Goal: Task Accomplishment & Management: Complete application form

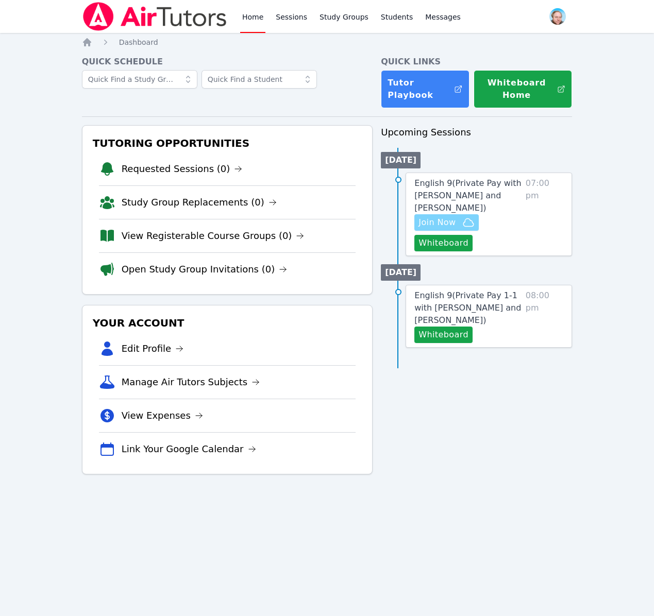
click at [437, 223] on span "Join Now" at bounding box center [436, 222] width 37 height 12
click at [129, 43] on span "Dashboard" at bounding box center [138, 42] width 39 height 8
click at [112, 15] on img at bounding box center [155, 16] width 146 height 29
click at [428, 99] on link "Tutor Playbook" at bounding box center [425, 89] width 88 height 38
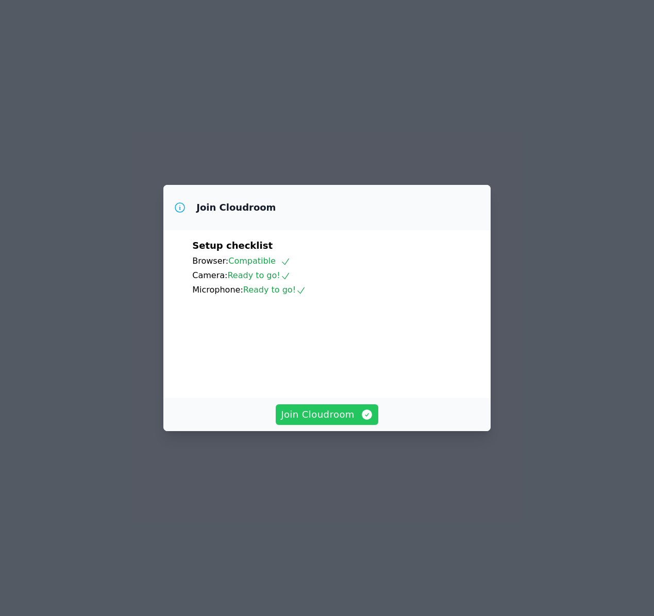
click at [312, 422] on span "Join Cloudroom" at bounding box center [327, 415] width 92 height 14
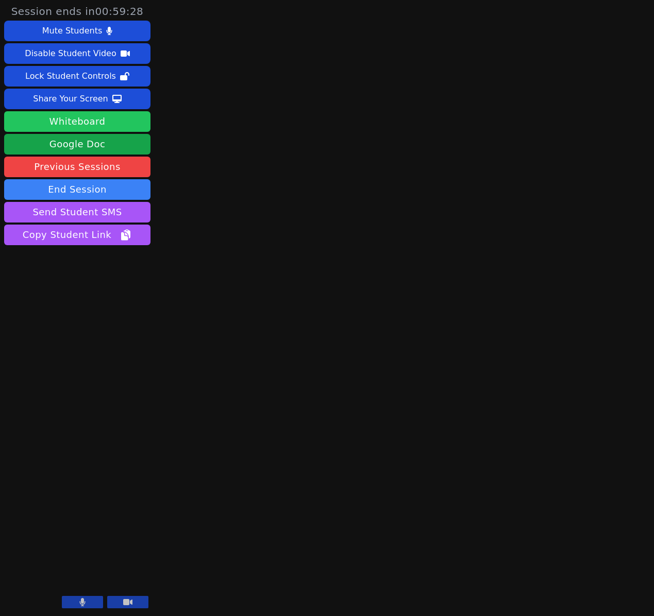
click at [94, 121] on button "Whiteboard" at bounding box center [77, 121] width 146 height 21
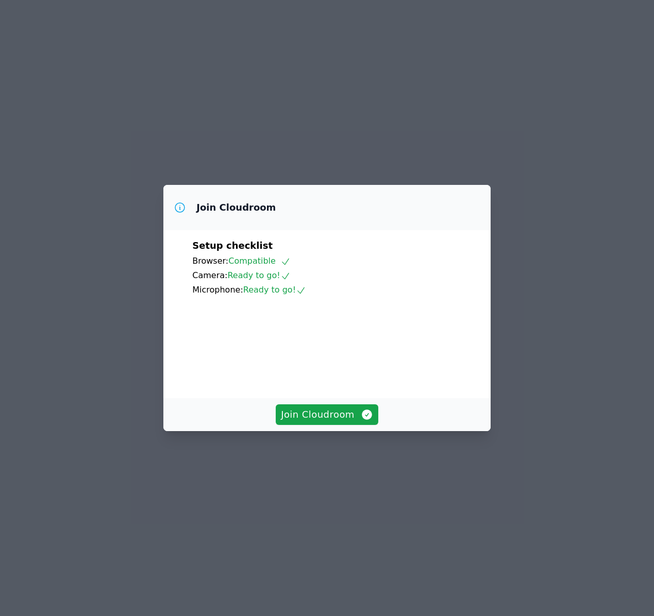
click at [310, 431] on div "Join Cloudroom" at bounding box center [326, 414] width 327 height 33
click at [308, 422] on span "Join Cloudroom" at bounding box center [327, 415] width 92 height 14
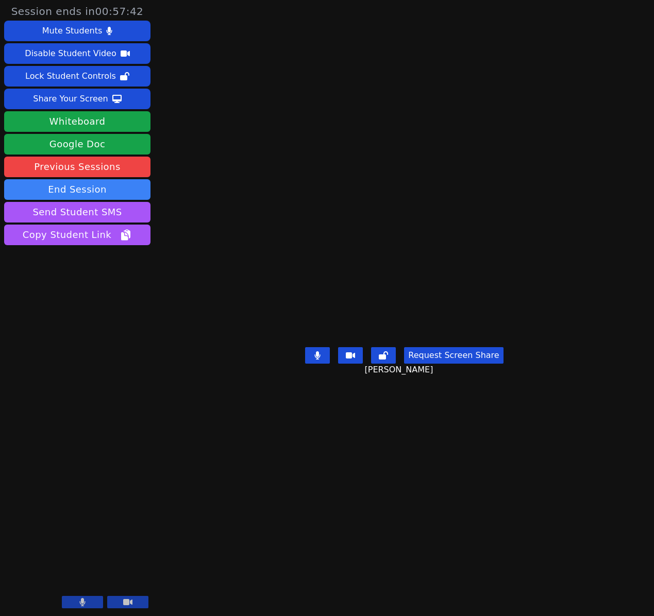
click at [320, 360] on icon at bounding box center [318, 355] width 6 height 8
click at [320, 360] on icon at bounding box center [317, 355] width 10 height 8
click at [318, 364] on button at bounding box center [317, 355] width 25 height 16
click at [318, 360] on icon at bounding box center [317, 355] width 10 height 8
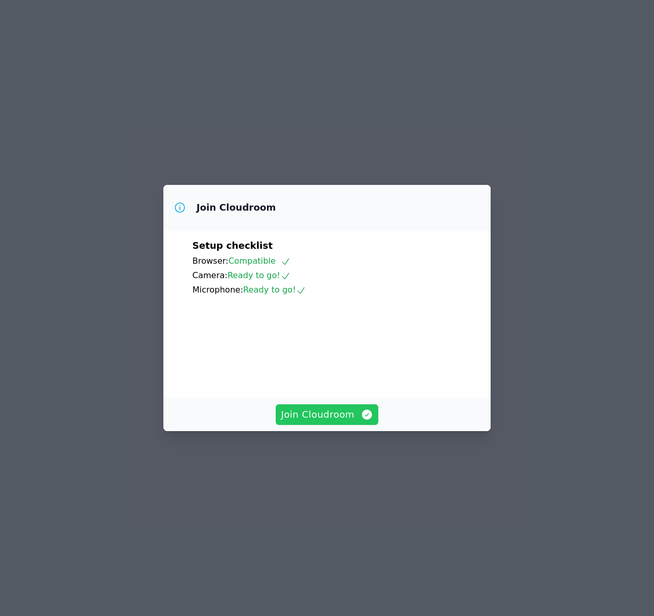
click at [318, 422] on span "Join Cloudroom" at bounding box center [327, 415] width 92 height 14
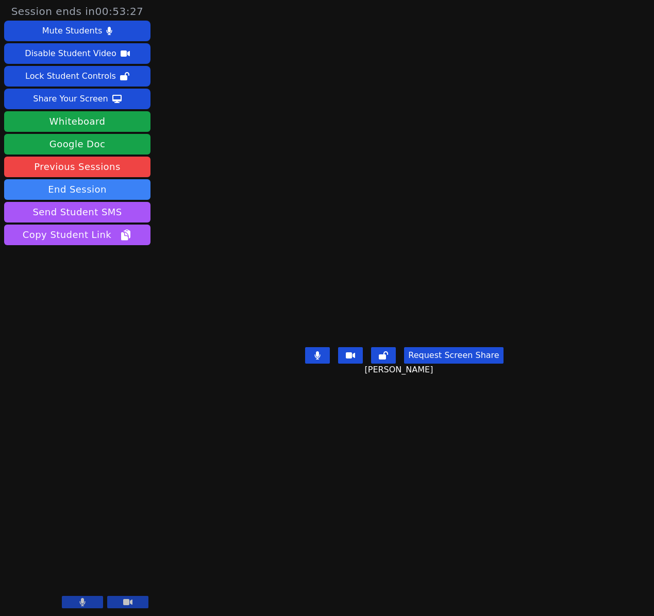
click at [289, 45] on main "Evan Warneck Request Screen Share Evan Warneck" at bounding box center [404, 308] width 298 height 616
click at [61, 146] on link "Google Doc" at bounding box center [77, 144] width 146 height 21
click at [125, 145] on link "Google Doc" at bounding box center [77, 144] width 146 height 21
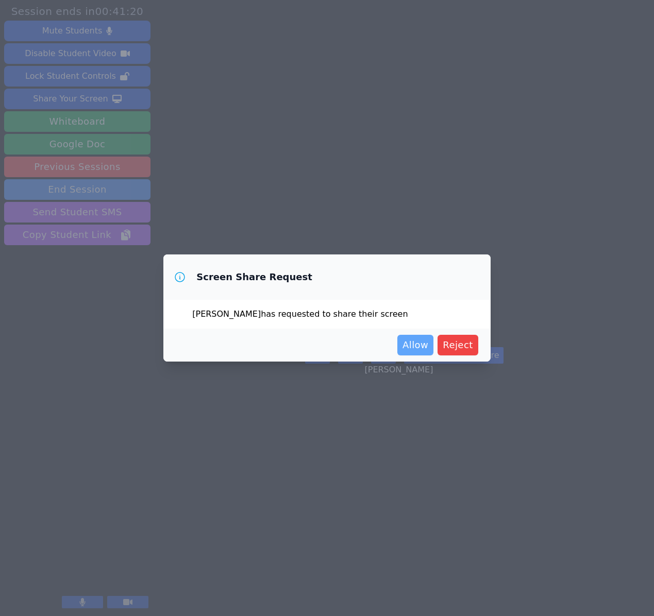
click at [424, 344] on span "Allow" at bounding box center [415, 345] width 26 height 14
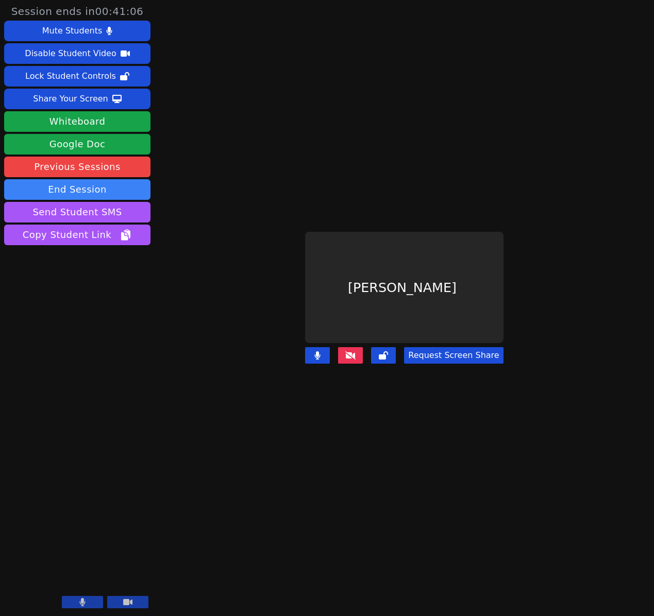
click at [360, 354] on button at bounding box center [350, 355] width 25 height 16
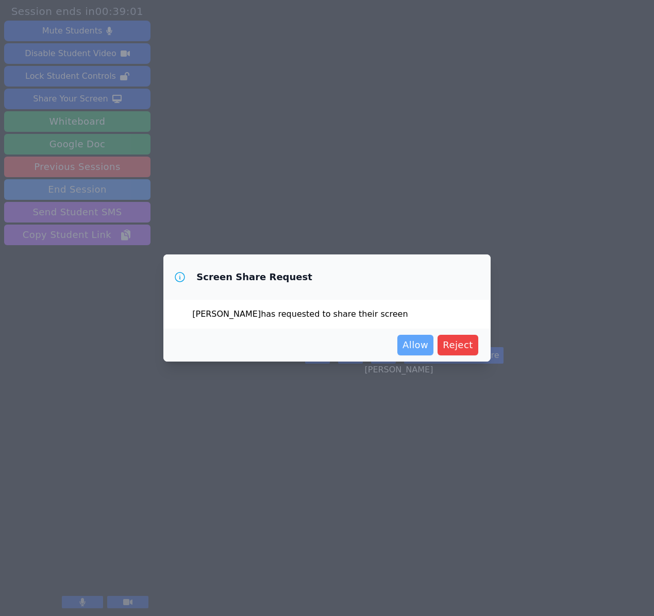
click at [416, 350] on span "Allow" at bounding box center [415, 345] width 26 height 14
click at [412, 341] on span "Allow" at bounding box center [415, 345] width 26 height 14
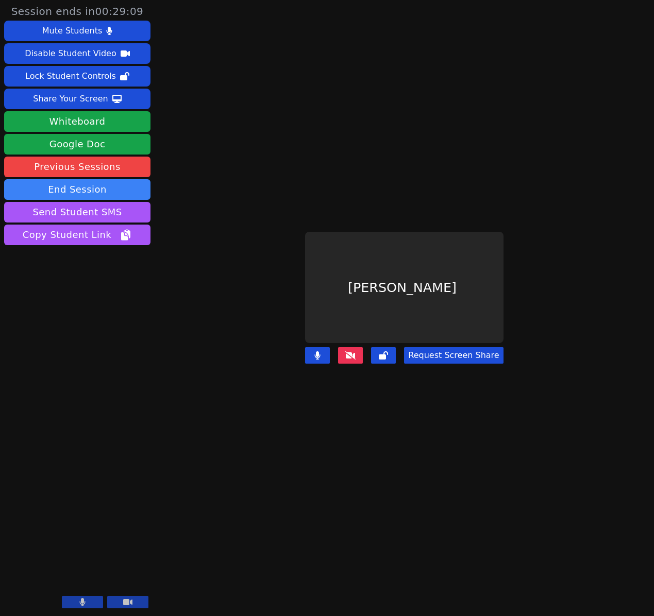
click at [356, 351] on icon at bounding box center [350, 355] width 10 height 8
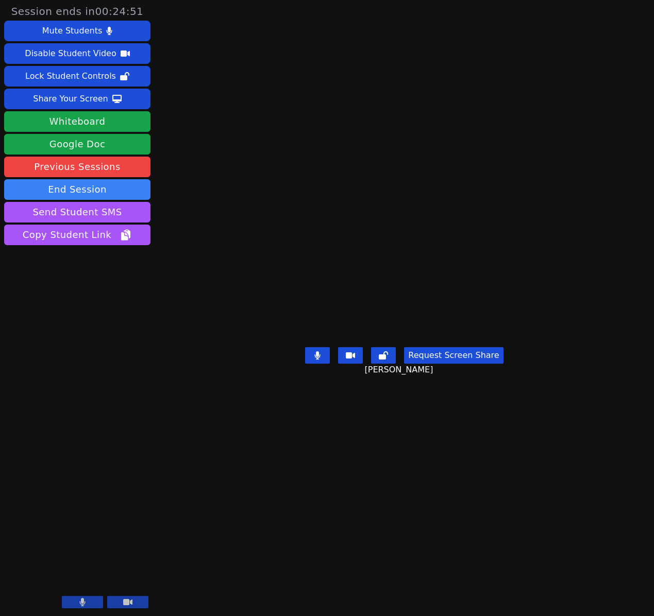
click at [121, 603] on button at bounding box center [127, 602] width 41 height 12
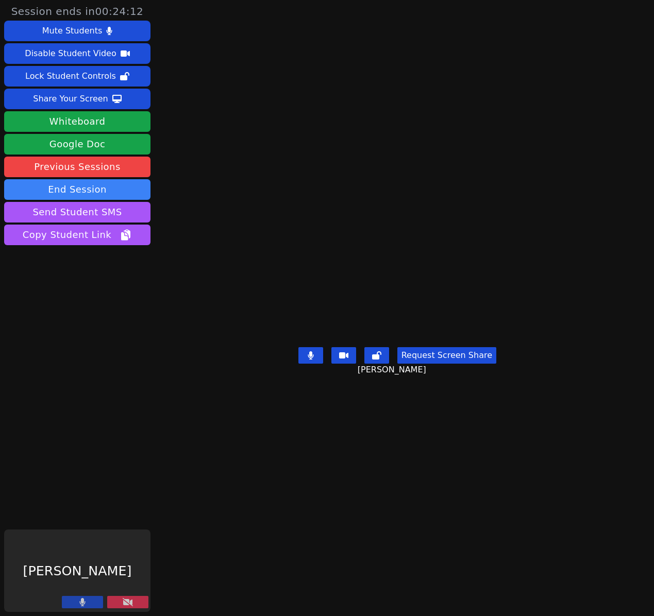
click at [119, 601] on button at bounding box center [127, 602] width 41 height 12
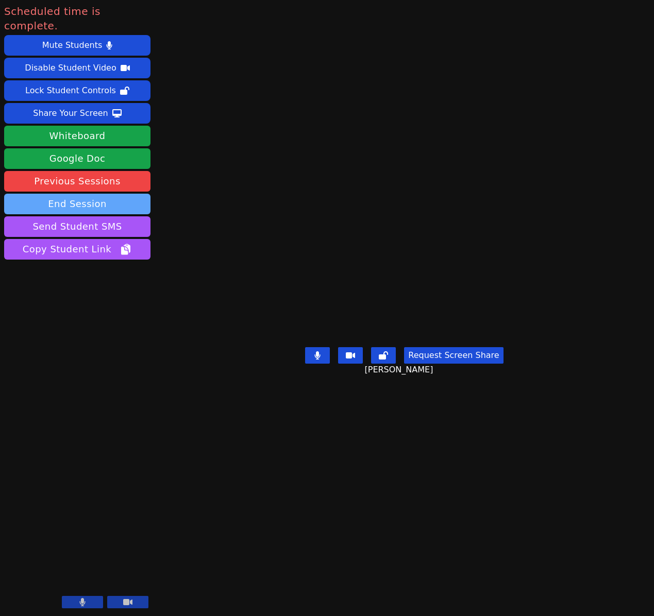
click at [63, 194] on button "End Session" at bounding box center [77, 204] width 146 height 21
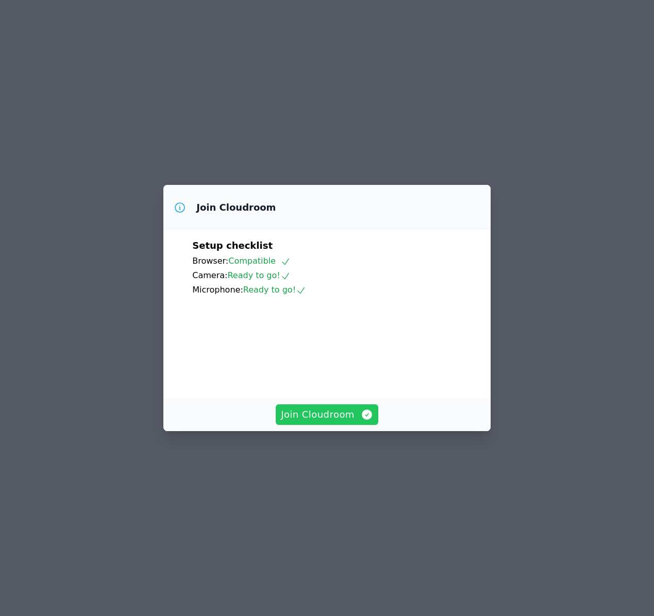
click at [326, 422] on span "Join Cloudroom" at bounding box center [327, 415] width 92 height 14
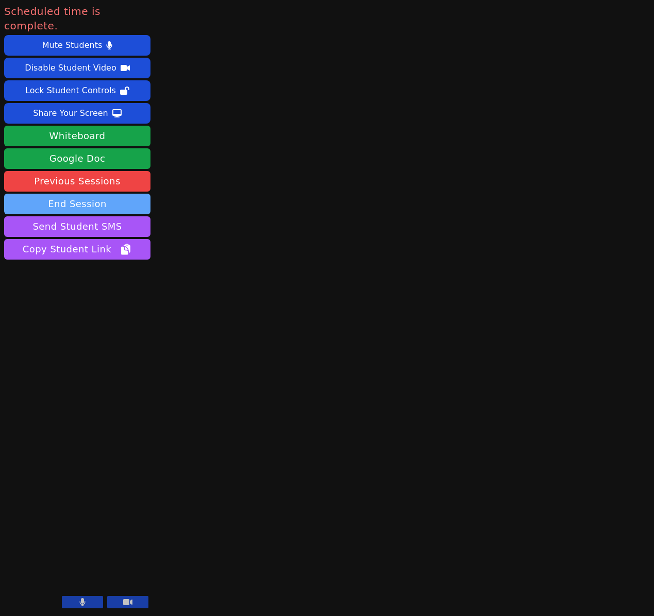
click at [78, 194] on button "End Session" at bounding box center [77, 204] width 146 height 21
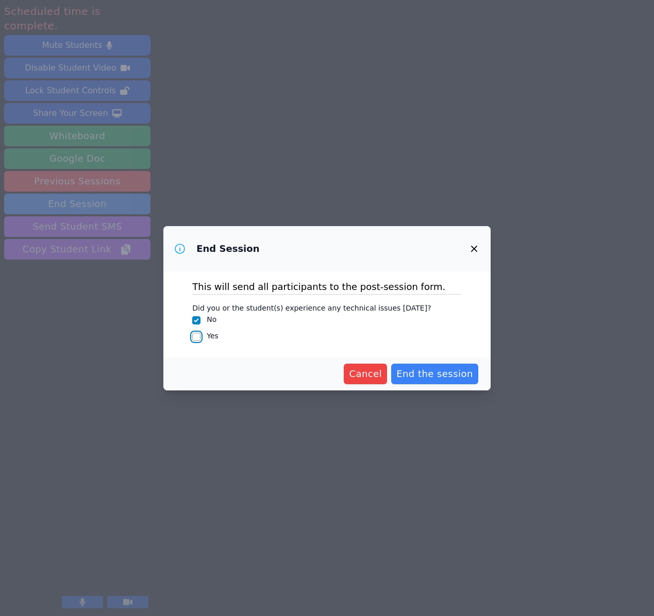
click at [197, 337] on input "Yes" at bounding box center [196, 337] width 8 height 8
checkbox input "true"
checkbox input "false"
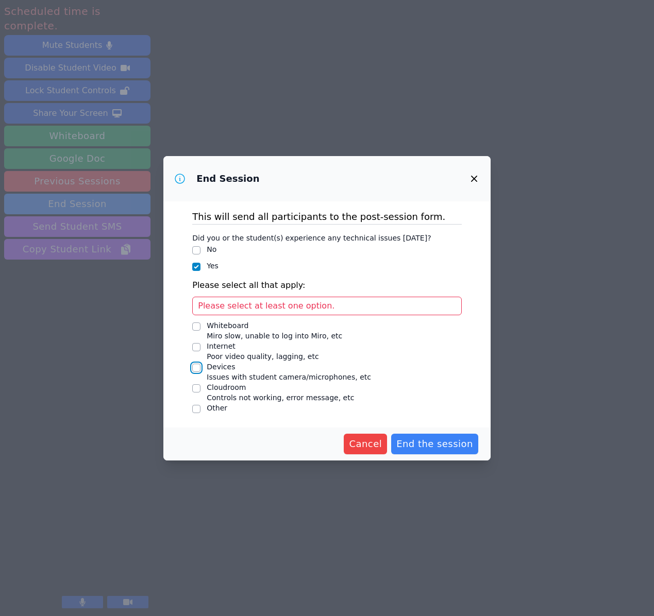
click at [197, 368] on input "Devices Issues with student camera/microphones, etc" at bounding box center [196, 368] width 8 height 8
checkbox input "true"
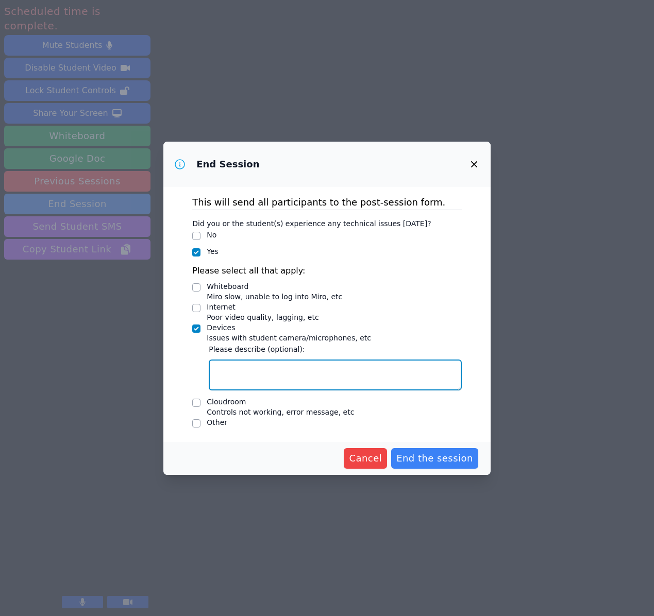
click at [243, 370] on textarea "Devices Issues with student camera/microphones, etc" at bounding box center [335, 375] width 253 height 31
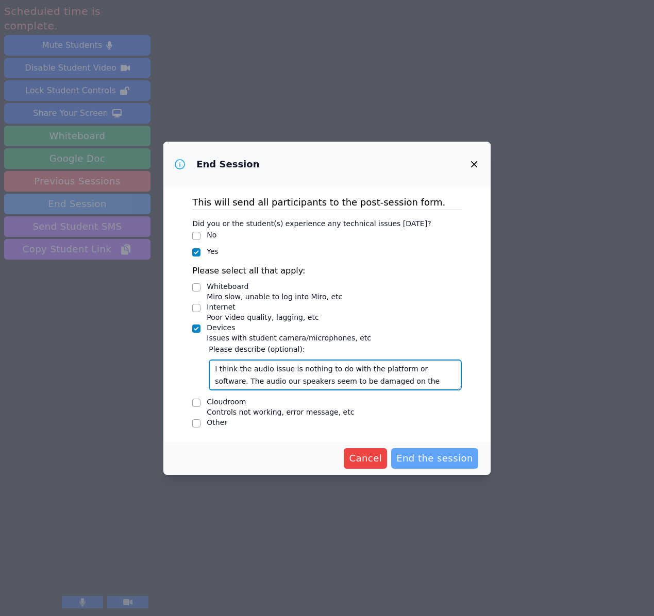
type textarea "I think the audio issue is nothing to do with the platform or software. The aud…"
click at [416, 459] on span "End the session" at bounding box center [434, 458] width 77 height 14
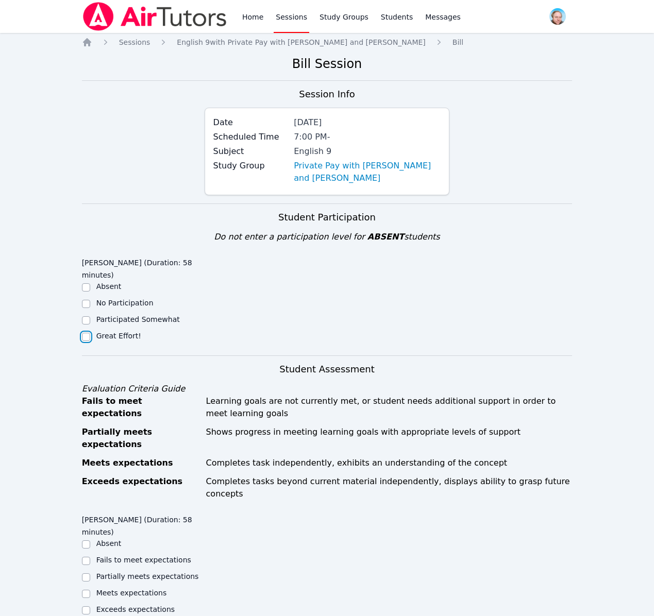
click at [86, 333] on input "Great Effort!" at bounding box center [86, 337] width 8 height 8
checkbox input "true"
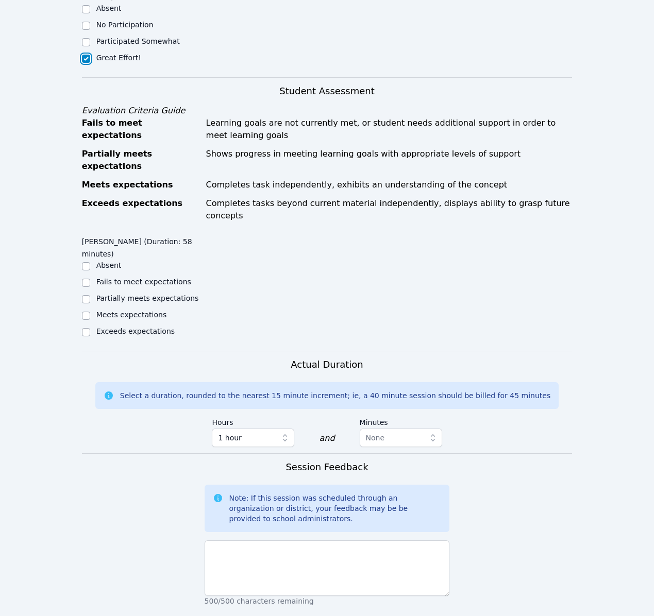
scroll to position [334, 0]
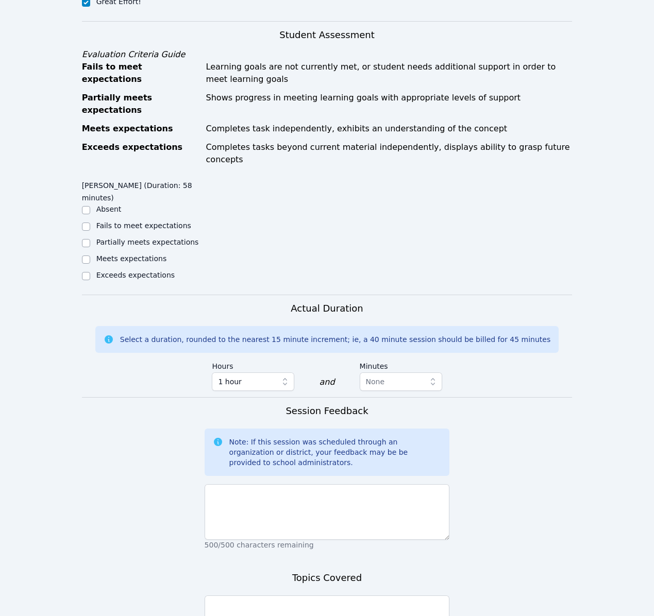
click at [104, 271] on label "Exceeds expectations" at bounding box center [135, 275] width 78 height 8
click at [90, 272] on input "Exceeds expectations" at bounding box center [86, 276] width 8 height 8
checkbox input "true"
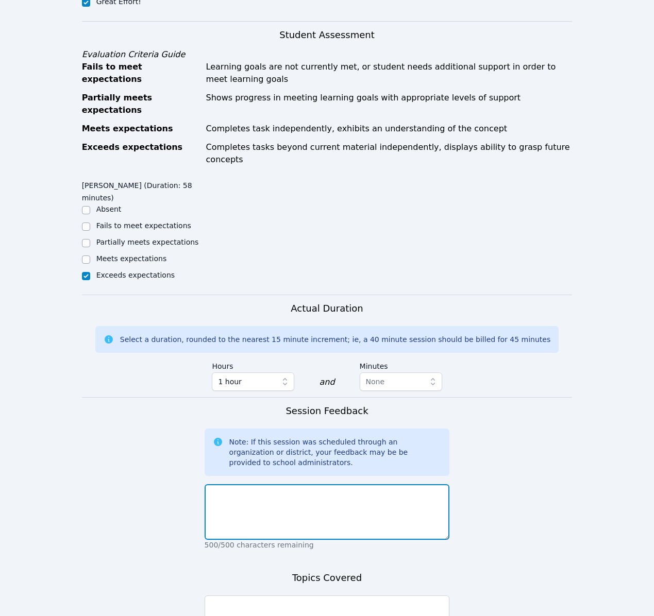
click at [288, 484] on textarea at bounding box center [327, 512] width 245 height 56
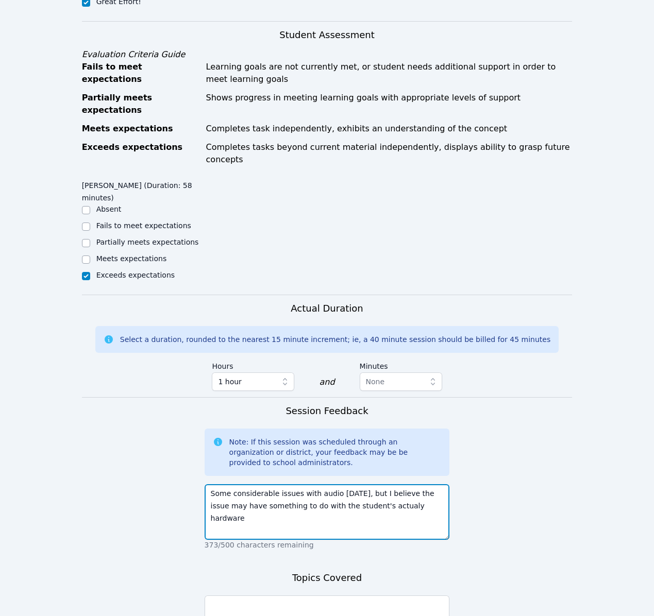
click at [380, 484] on textarea "Some considerable issues with audio [DATE], but I believe the issue may have so…" at bounding box center [327, 512] width 245 height 56
click at [444, 484] on textarea "Some considerable issues with audio [DATE], but I believe the issue may have so…" at bounding box center [327, 512] width 245 height 56
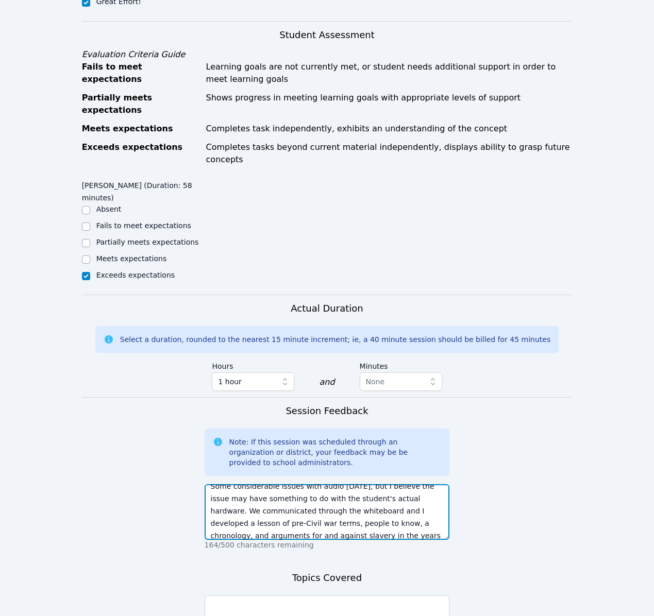
scroll to position [20, 0]
click at [369, 498] on textarea "Some considerable issues with audio [DATE], but I believe the issue may have so…" at bounding box center [327, 512] width 245 height 56
type textarea "Some considerable issues with audio [DATE], but I believe the issue may have so…"
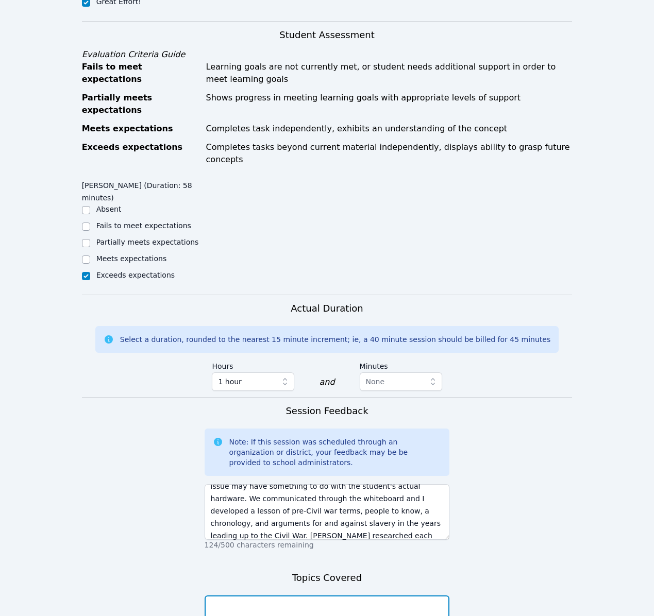
click at [394, 601] on textarea at bounding box center [327, 624] width 245 height 56
click at [245, 596] on textarea "Road to Civil War, abolitionism in the north and south, the institution of slav…" at bounding box center [327, 624] width 245 height 56
click at [261, 612] on textarea "Road to Civil War, abolitionism in the north and south, the institution of slav…" at bounding box center [327, 624] width 245 height 56
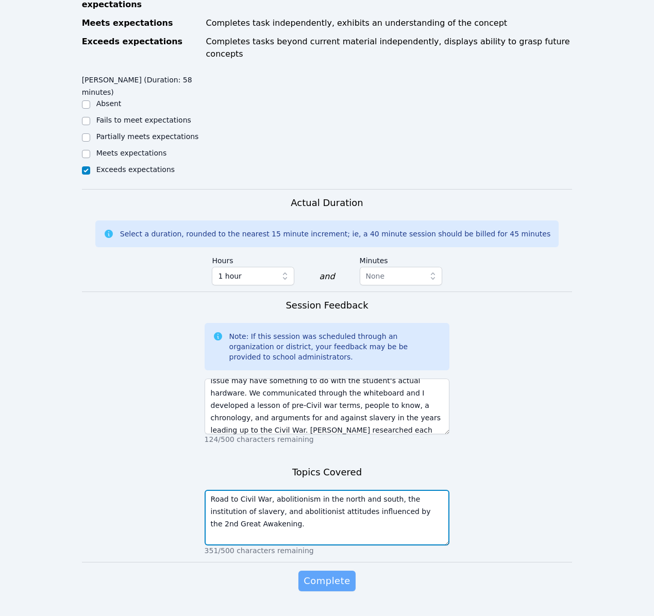
type textarea "Road to Civil War, abolitionism in the north and south, the institution of slav…"
click at [334, 574] on span "Complete" at bounding box center [326, 581] width 46 height 14
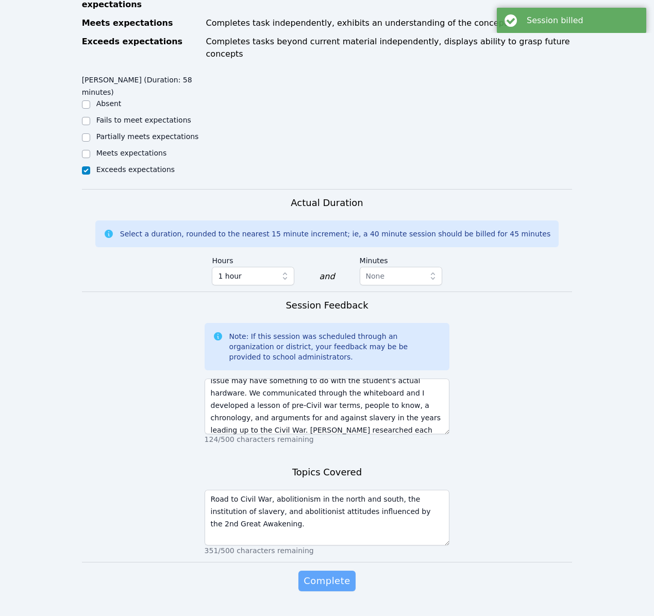
scroll to position [0, 0]
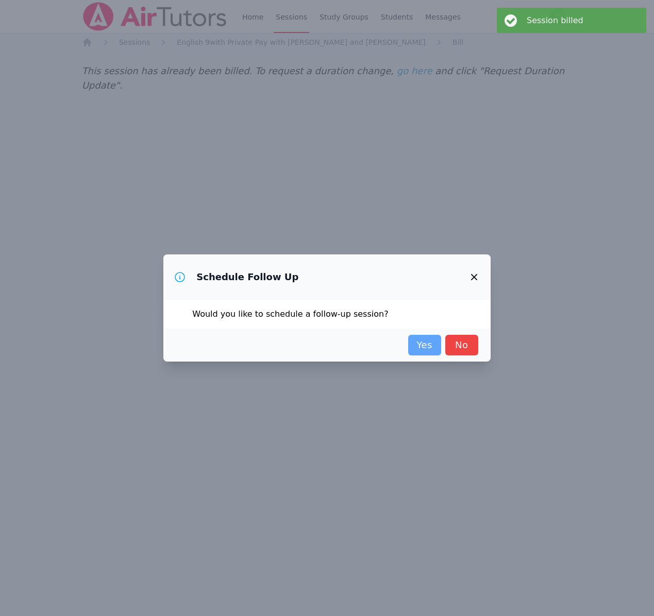
click at [423, 351] on link "Yes" at bounding box center [424, 345] width 33 height 21
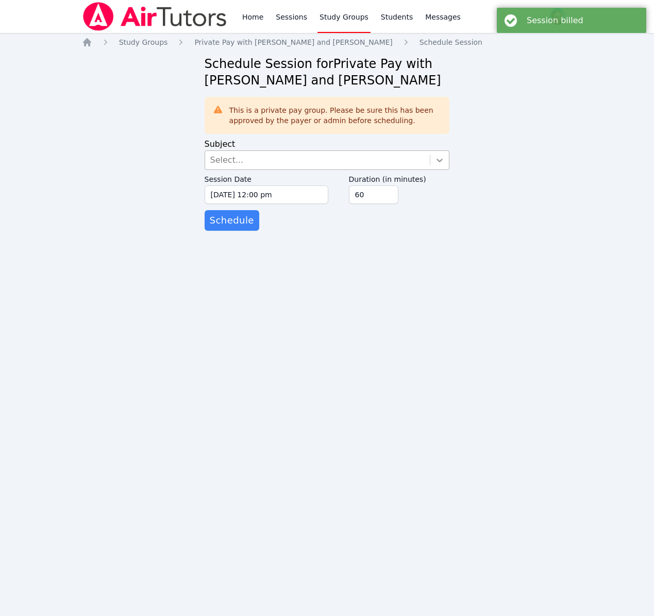
click at [438, 158] on icon at bounding box center [439, 160] width 10 height 10
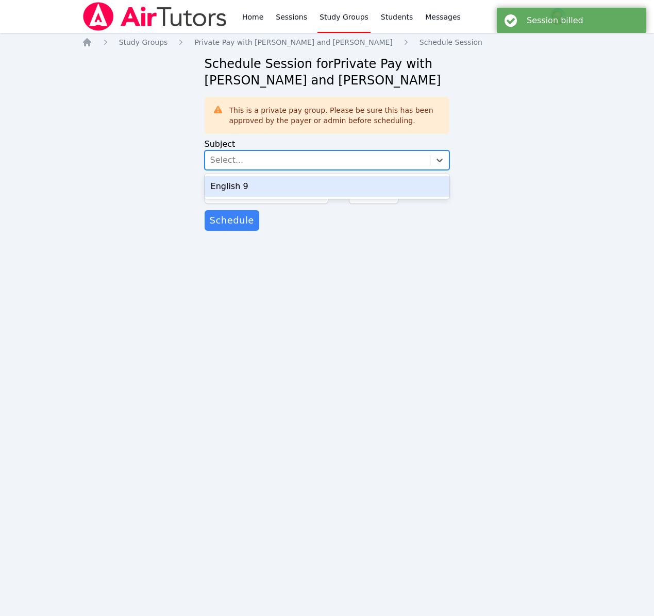
click at [384, 178] on div "English 9" at bounding box center [327, 186] width 245 height 21
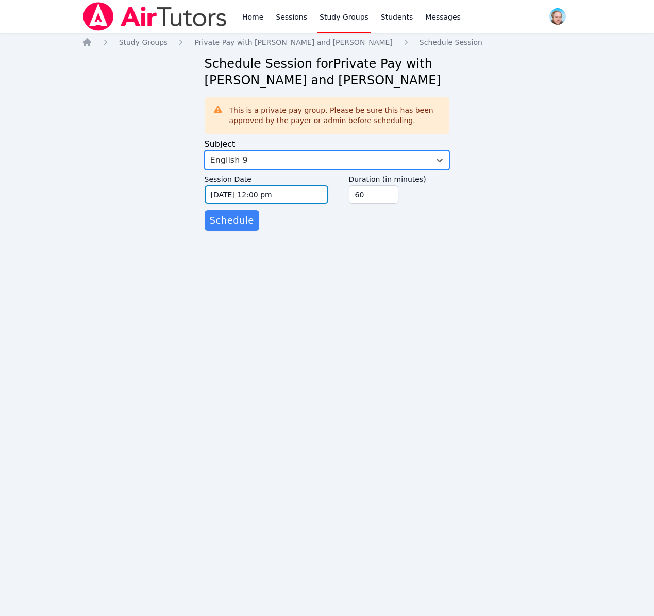
click at [308, 195] on input "[DATE] 12:00 pm" at bounding box center [267, 194] width 124 height 19
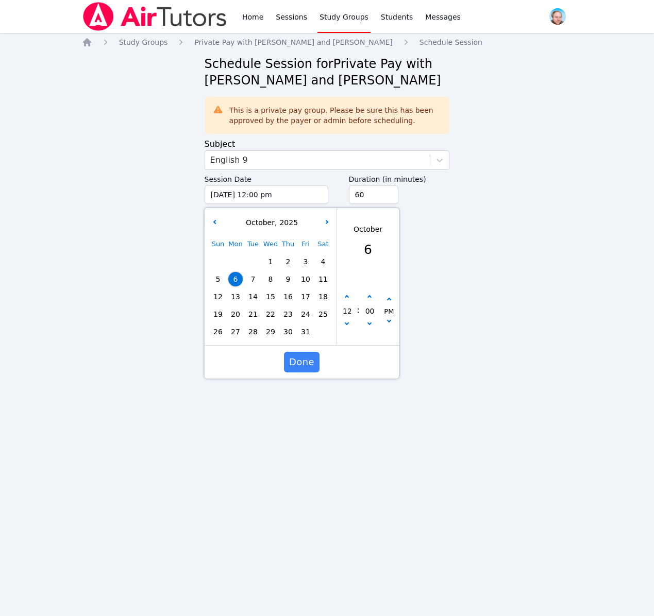
click at [238, 296] on span "13" at bounding box center [235, 297] width 14 height 14
click at [350, 299] on button "button" at bounding box center [347, 297] width 10 height 10
type input "[DATE] 01:00 pm"
type input "01"
click at [350, 299] on button "button" at bounding box center [347, 297] width 10 height 10
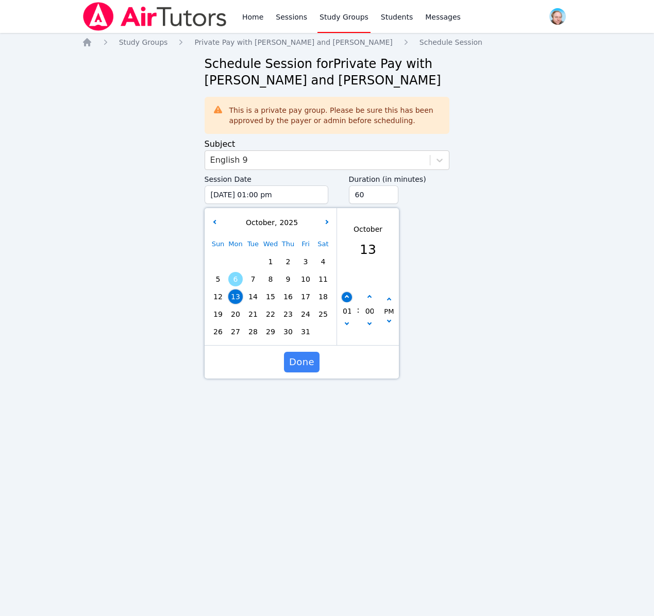
type input "[DATE] 02:00 pm"
type input "02"
click at [350, 299] on button "button" at bounding box center [347, 297] width 10 height 10
type input "[DATE] 03:00 pm"
type input "03"
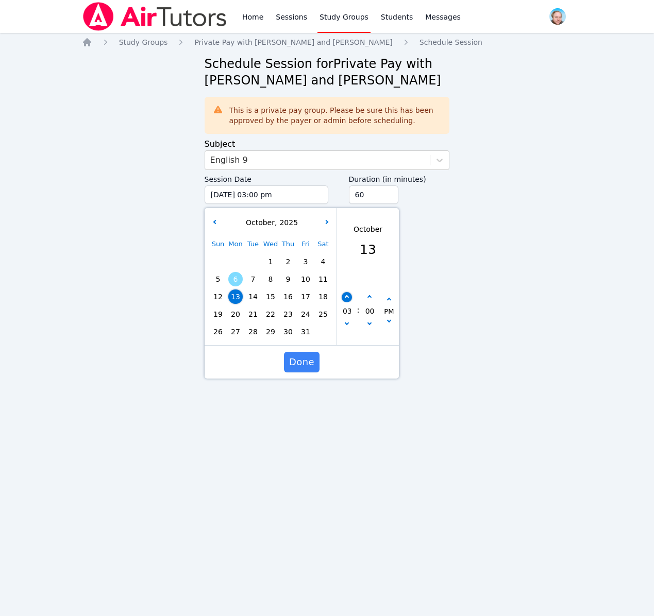
click at [350, 299] on button "button" at bounding box center [347, 297] width 10 height 10
type input "[DATE] 04:00 pm"
type input "04"
click at [350, 299] on button "button" at bounding box center [347, 297] width 10 height 10
type input "[DATE] 05:00 pm"
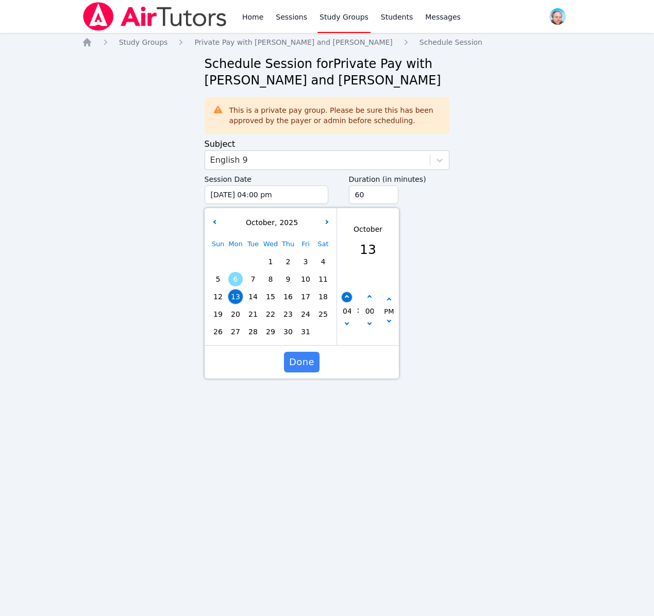
type input "05"
click at [350, 299] on button "button" at bounding box center [347, 297] width 10 height 10
type input "[DATE] 06:00 pm"
type input "06"
click at [350, 299] on button "button" at bounding box center [347, 297] width 10 height 10
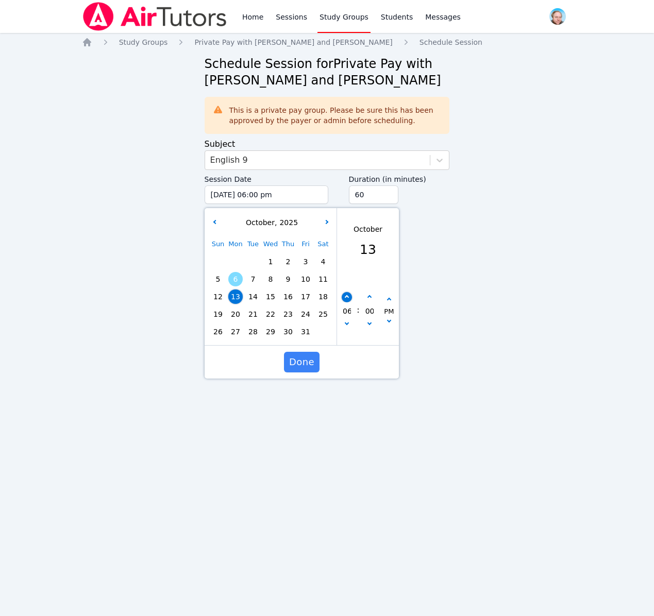
type input "[DATE] 07:00 pm"
type input "07"
click at [350, 299] on button "button" at bounding box center [347, 297] width 10 height 10
type input "[DATE] 08:00 pm"
type input "08"
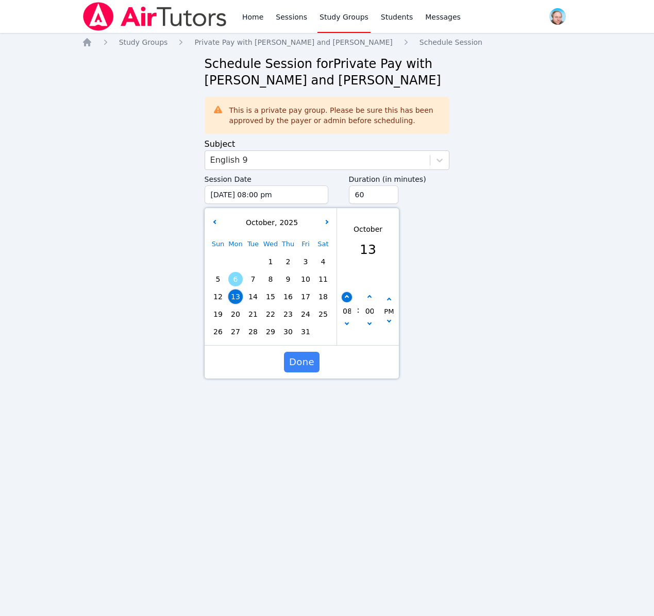
click at [350, 299] on button "button" at bounding box center [347, 297] width 10 height 10
type input "[DATE] 09:00 pm"
type input "09"
click at [350, 299] on button "button" at bounding box center [347, 297] width 10 height 10
type input "[DATE] 10:00 pm"
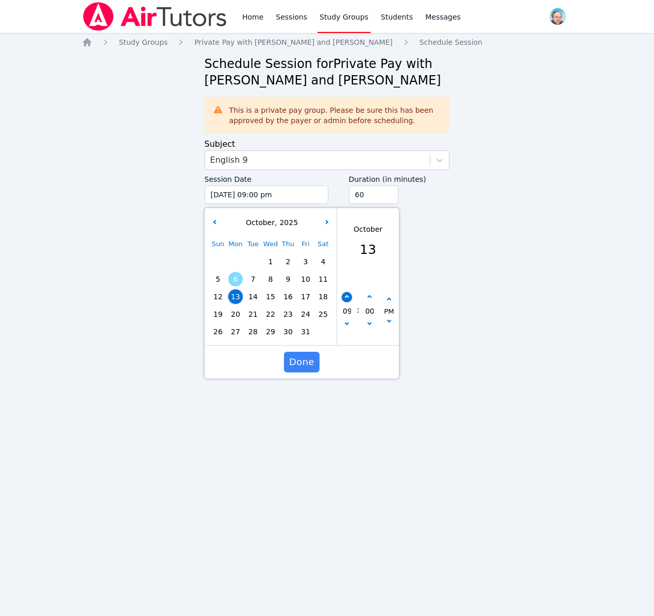
type input "10"
click at [295, 362] on span "Done" at bounding box center [301, 362] width 25 height 14
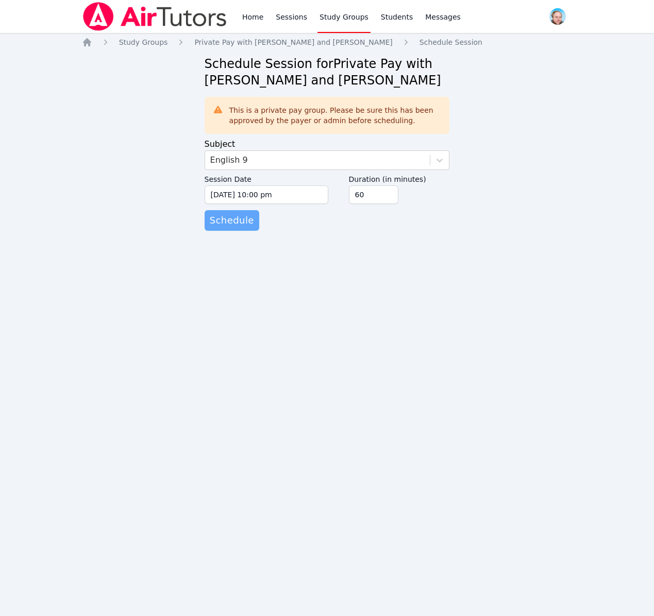
click at [240, 223] on span "Schedule" at bounding box center [232, 220] width 44 height 14
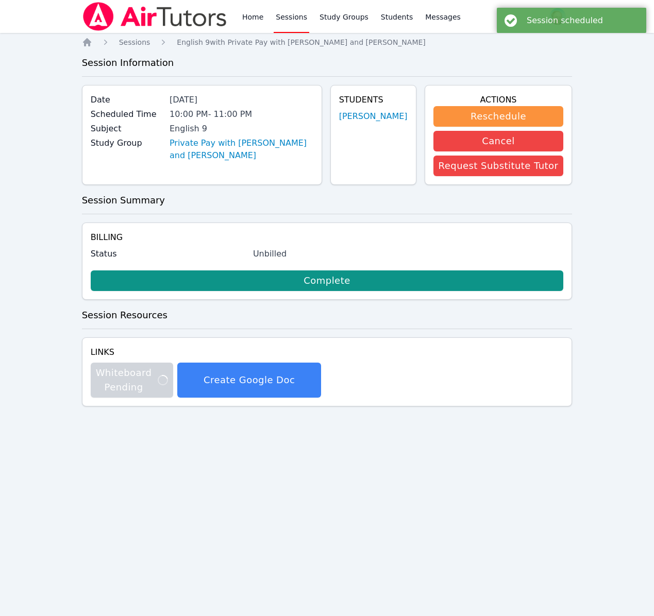
click at [283, 19] on link "Sessions" at bounding box center [292, 16] width 36 height 33
